Goal: Task Accomplishment & Management: Manage account settings

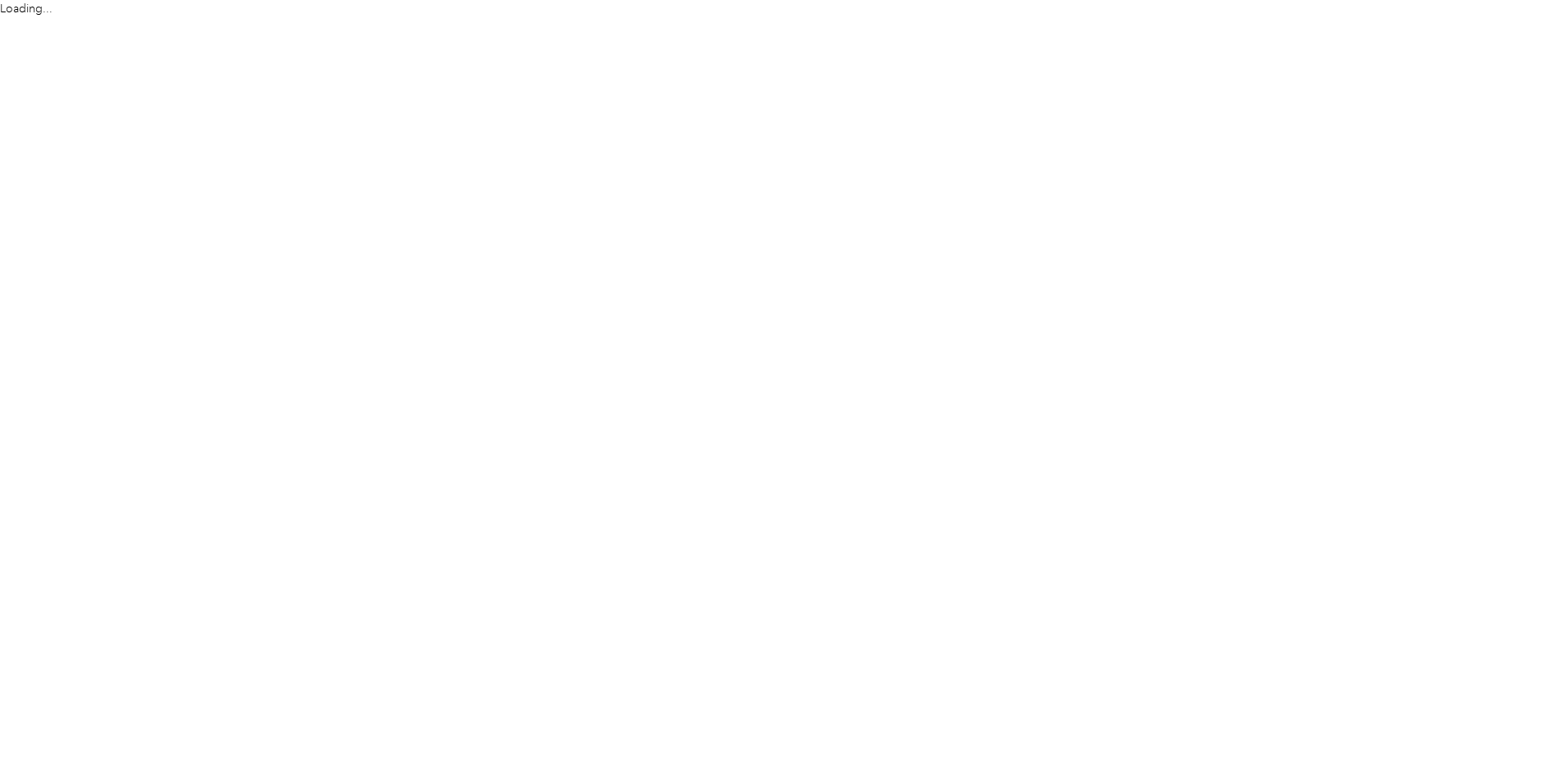
click at [1526, 25] on html "Loading..." at bounding box center [777, 392] width 1555 height 784
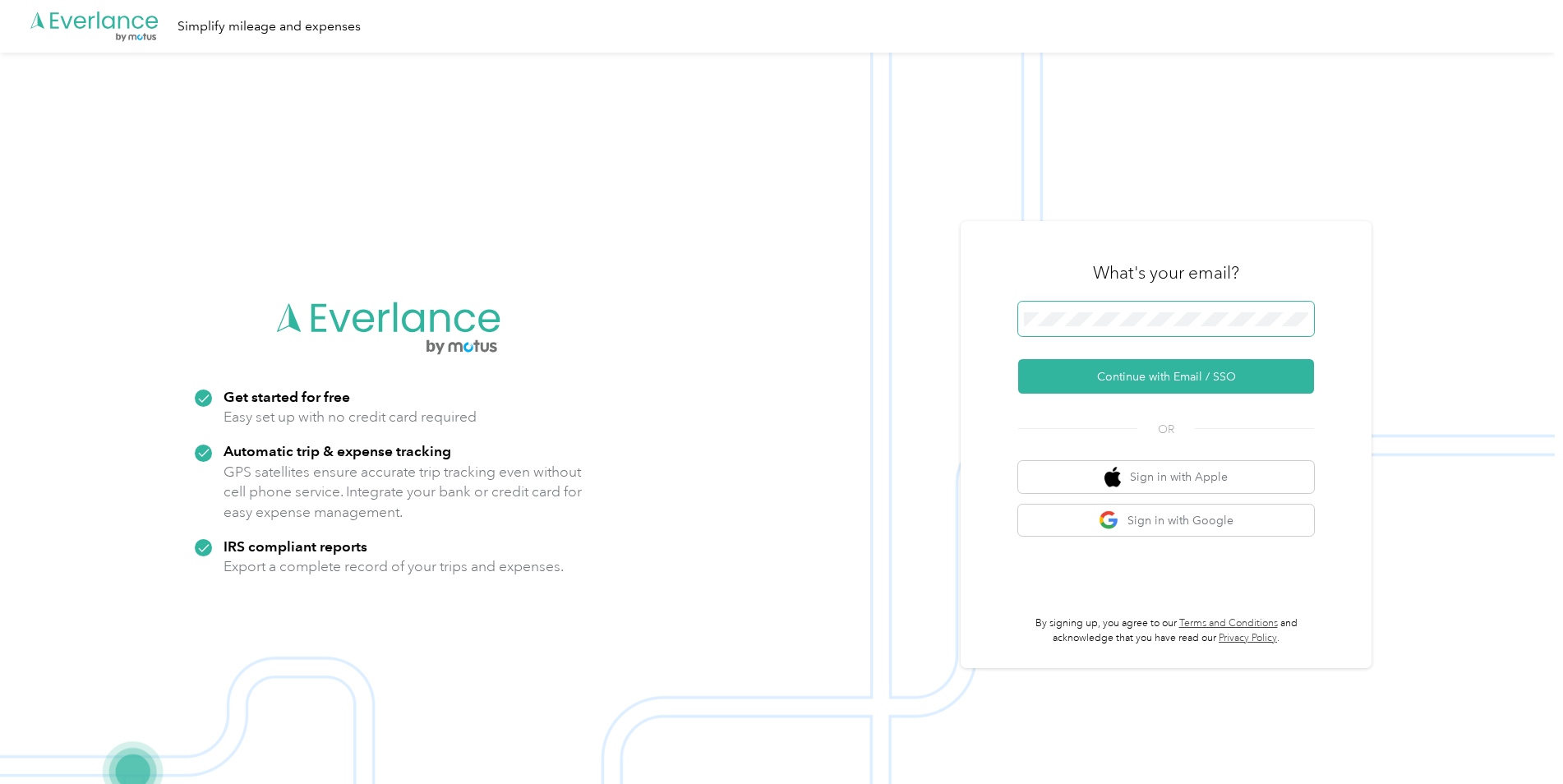
click at [1159, 329] on span at bounding box center [1166, 319] width 296 height 34
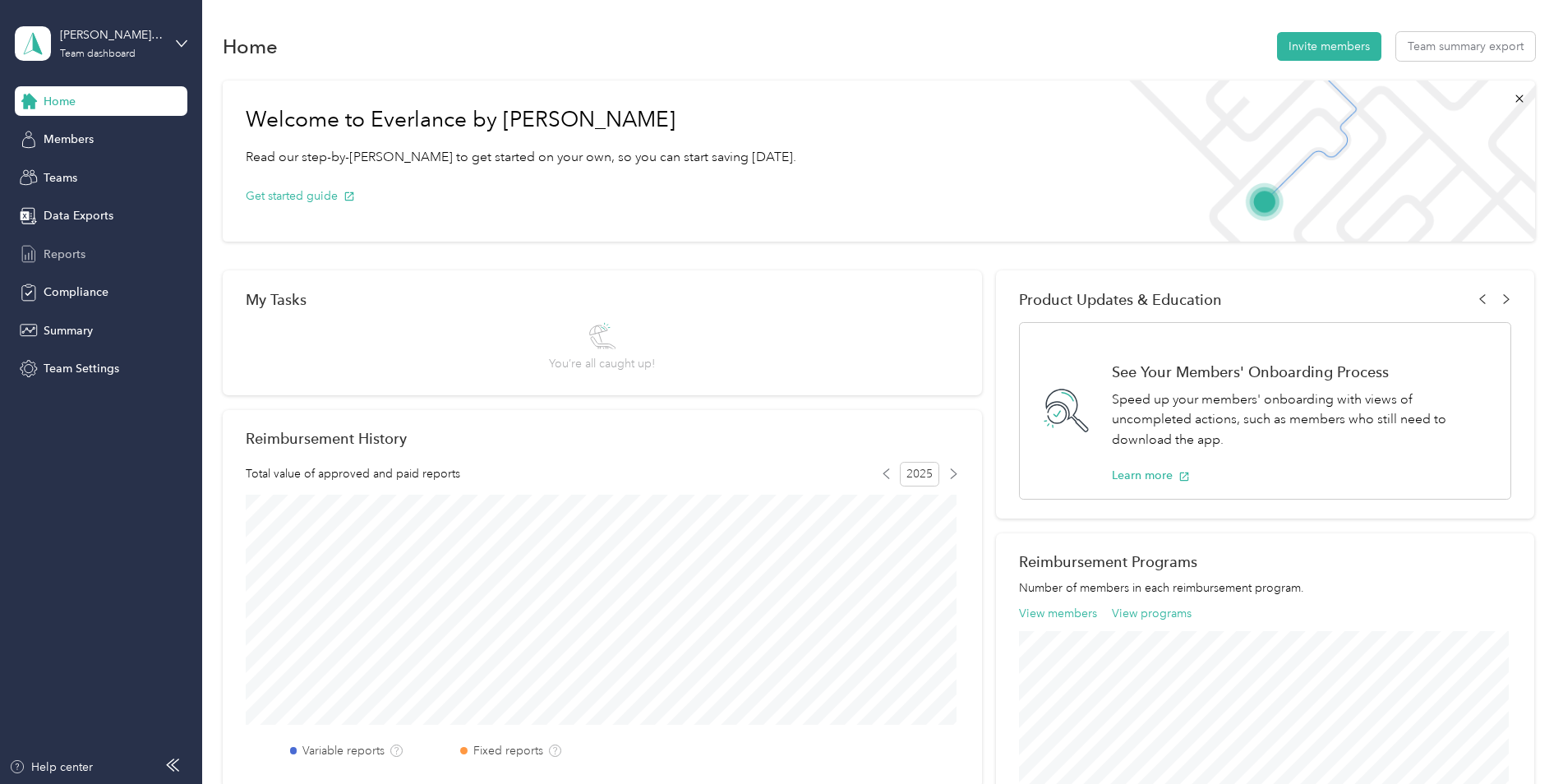
click at [70, 251] on span "Reports" at bounding box center [64, 254] width 42 height 18
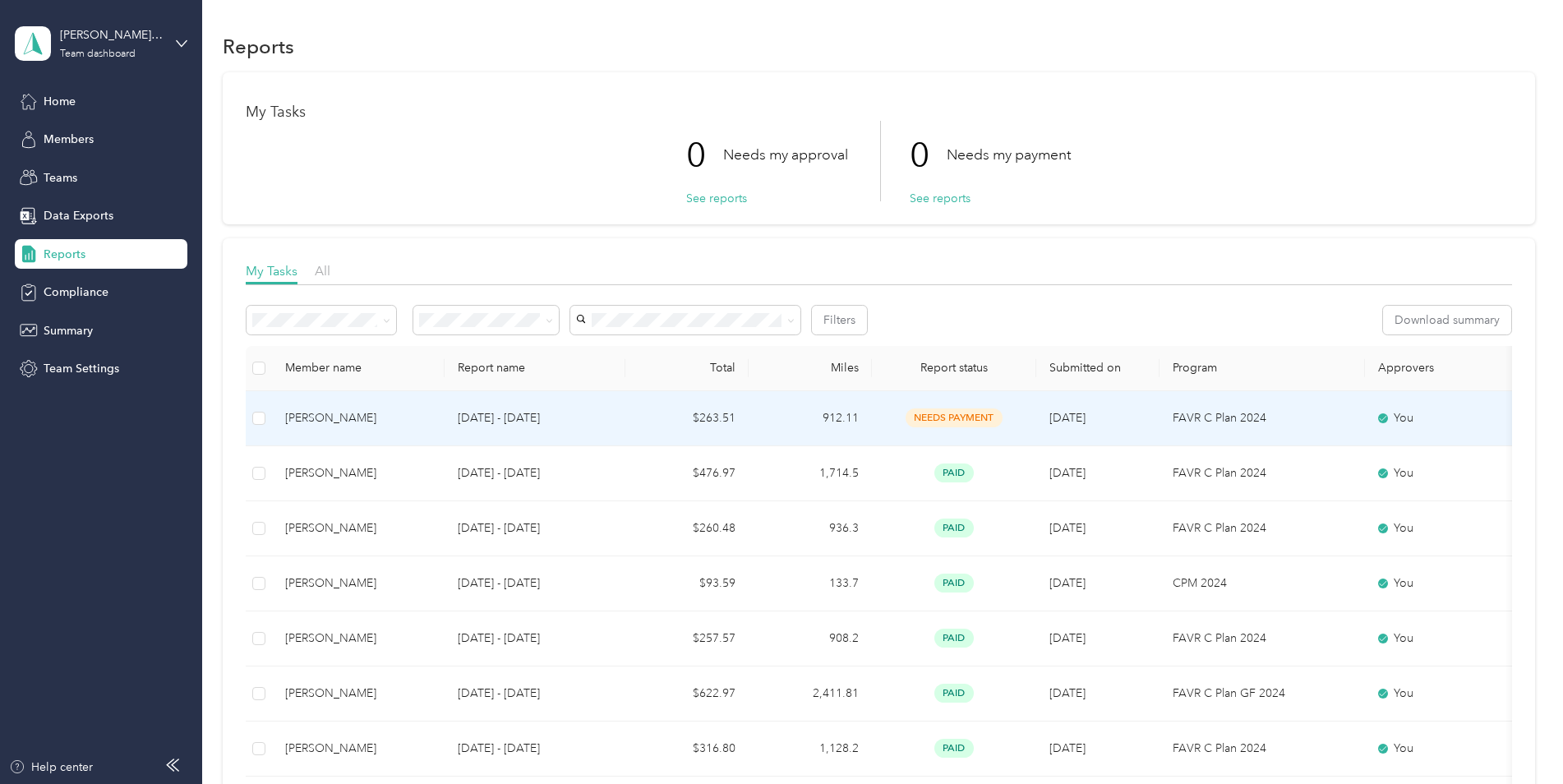
click at [751, 410] on td "912.11" at bounding box center [810, 419] width 123 height 55
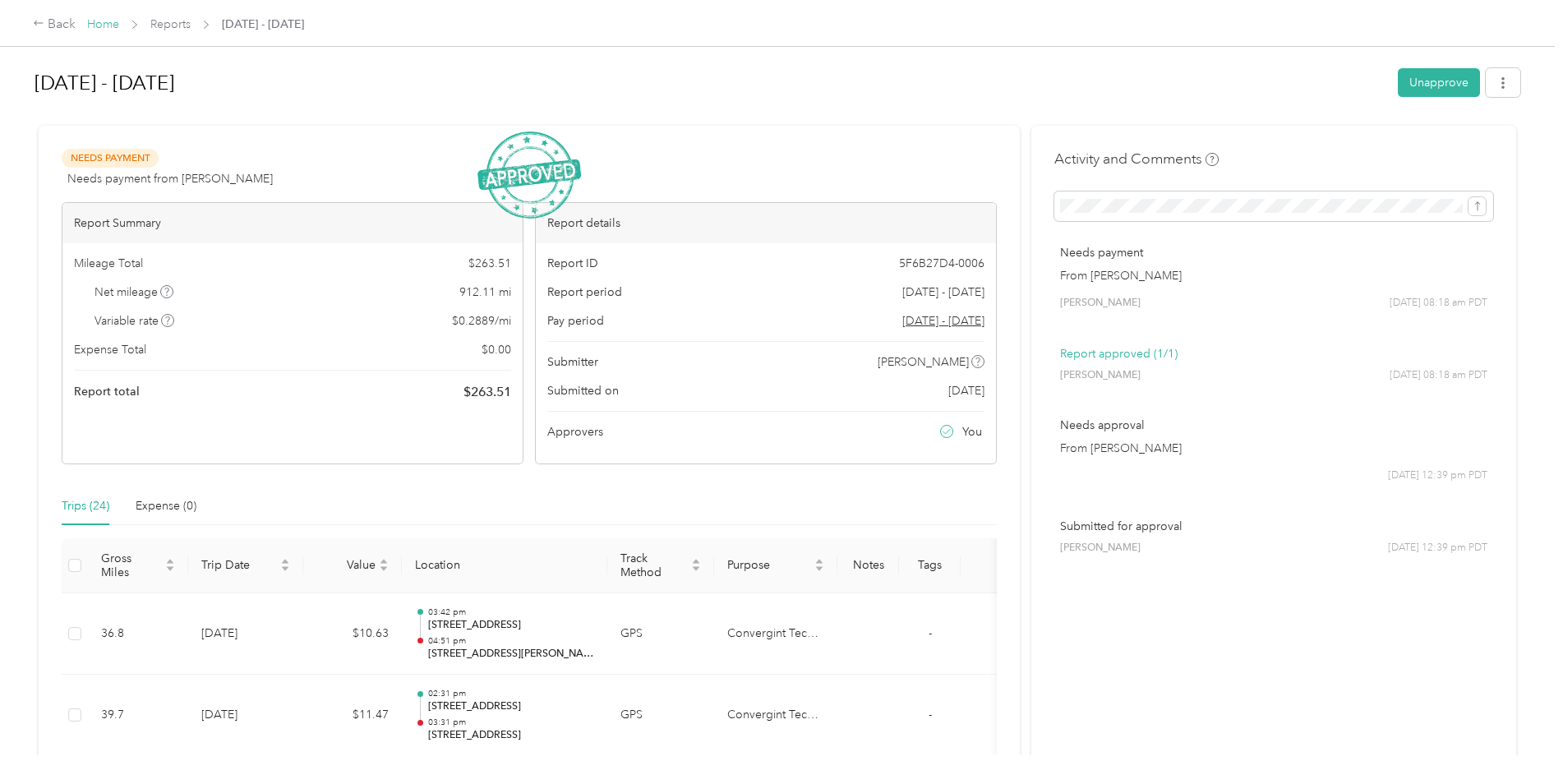
click at [107, 24] on link "Home" at bounding box center [103, 24] width 32 height 14
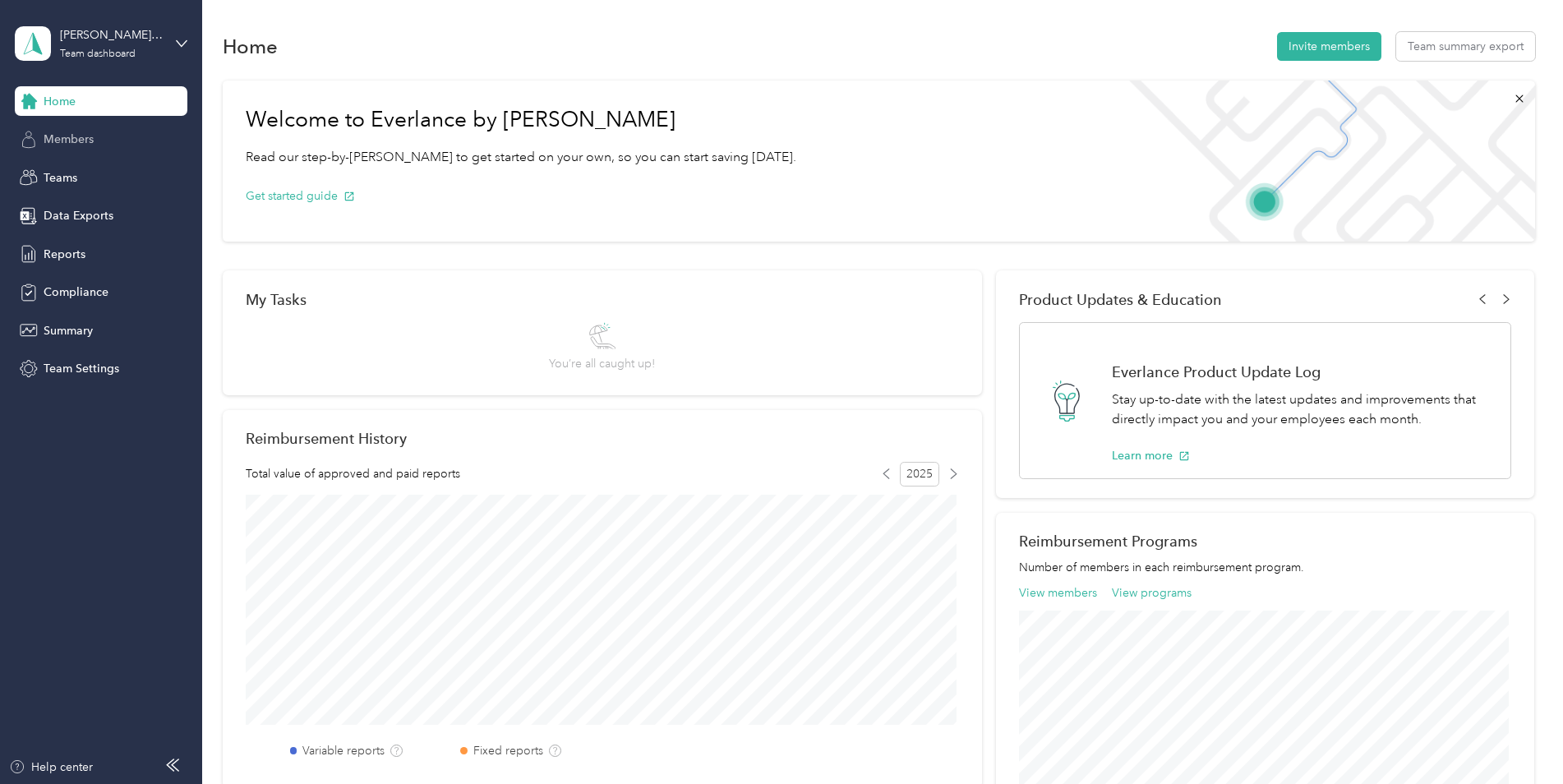
click at [74, 134] on span "Members" at bounding box center [69, 139] width 50 height 18
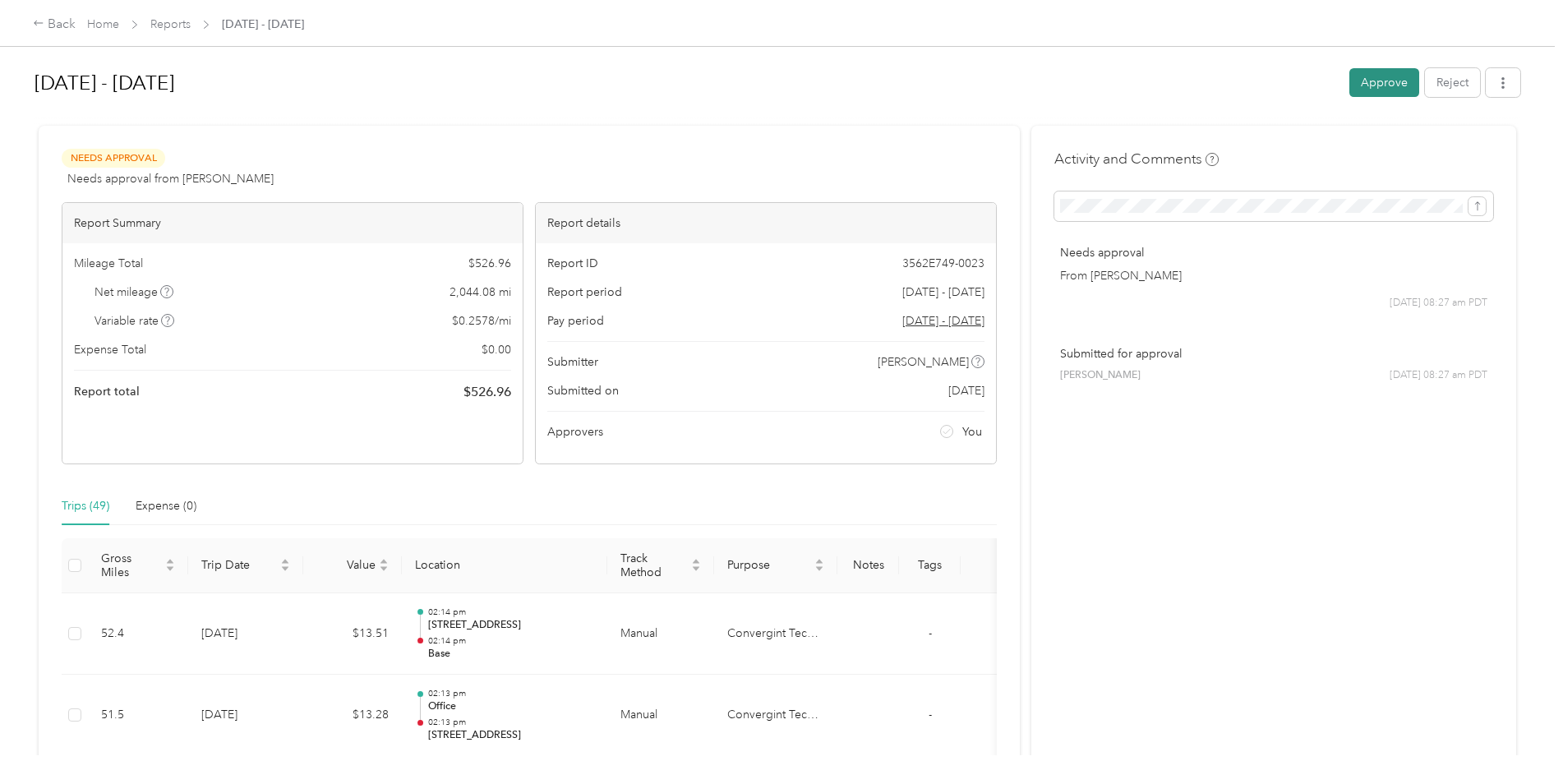
click at [1383, 79] on button "Approve" at bounding box center [1385, 83] width 70 height 28
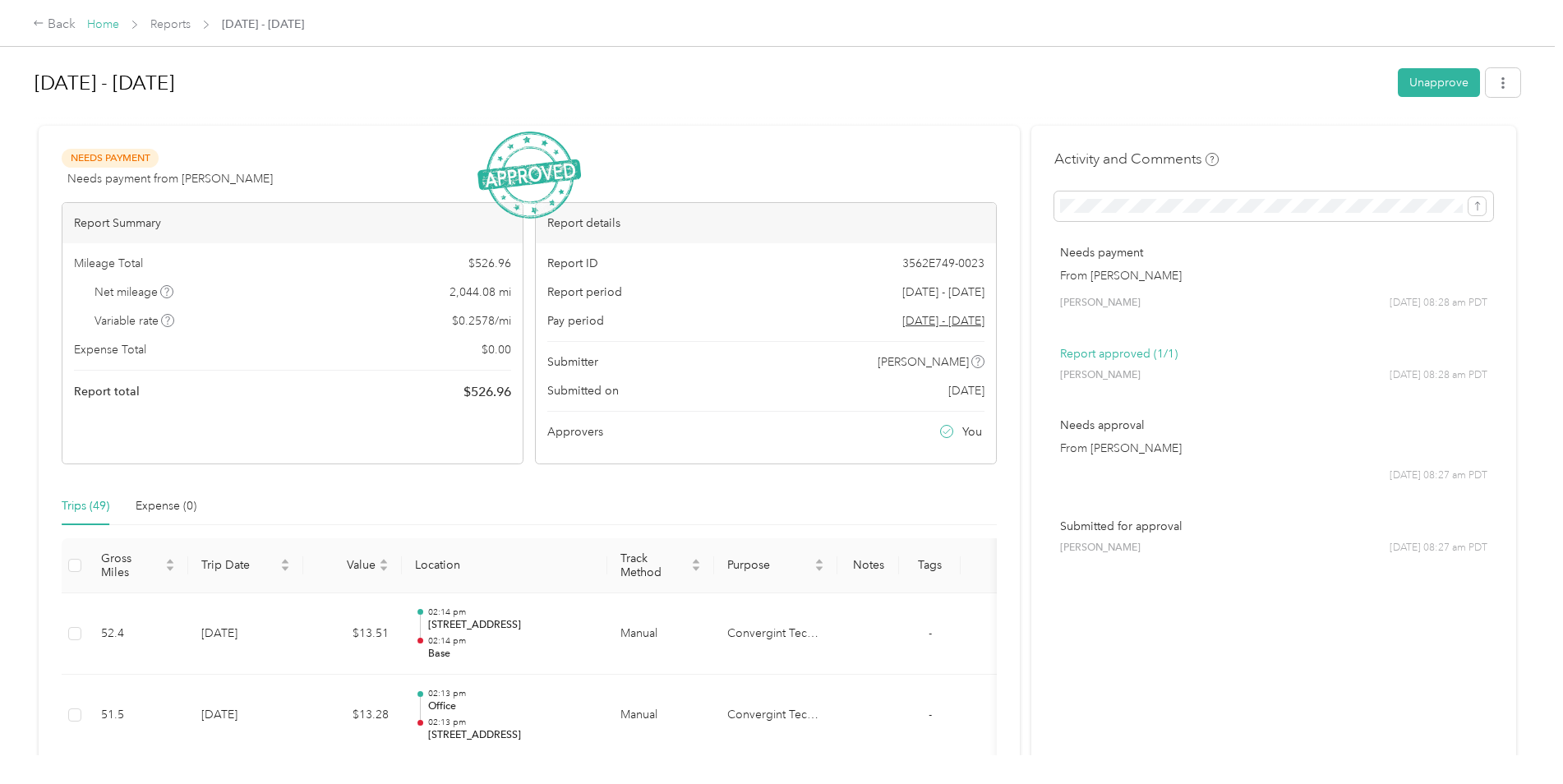
click at [102, 20] on link "Home" at bounding box center [103, 24] width 32 height 14
